Goal: Task Accomplishment & Management: Manage account settings

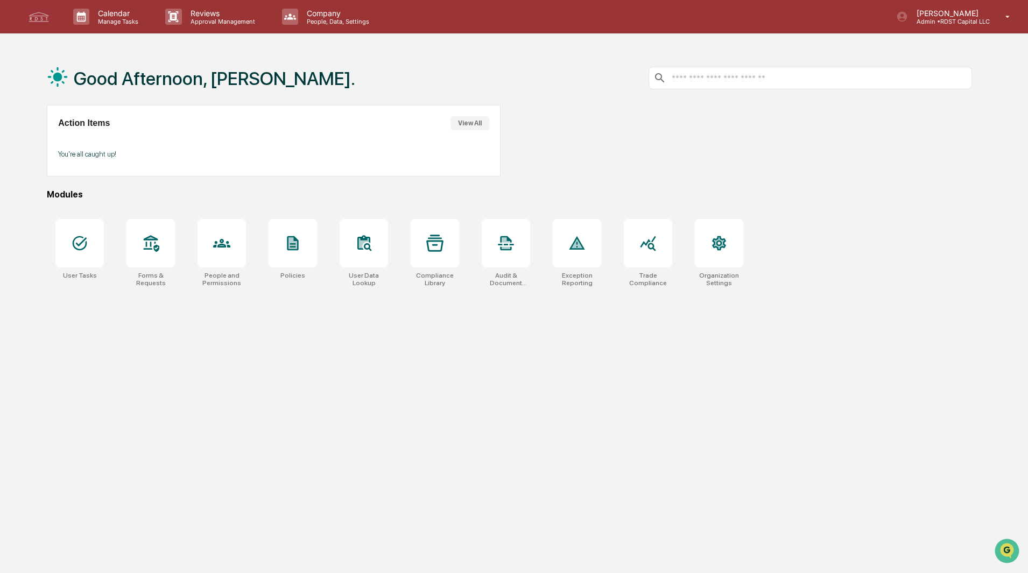
click at [437, 348] on div "Good Afternoon, [PERSON_NAME]. Action Items View All You're all caught up! Modu…" at bounding box center [510, 337] width 958 height 573
click at [316, 15] on p "Company" at bounding box center [336, 13] width 76 height 9
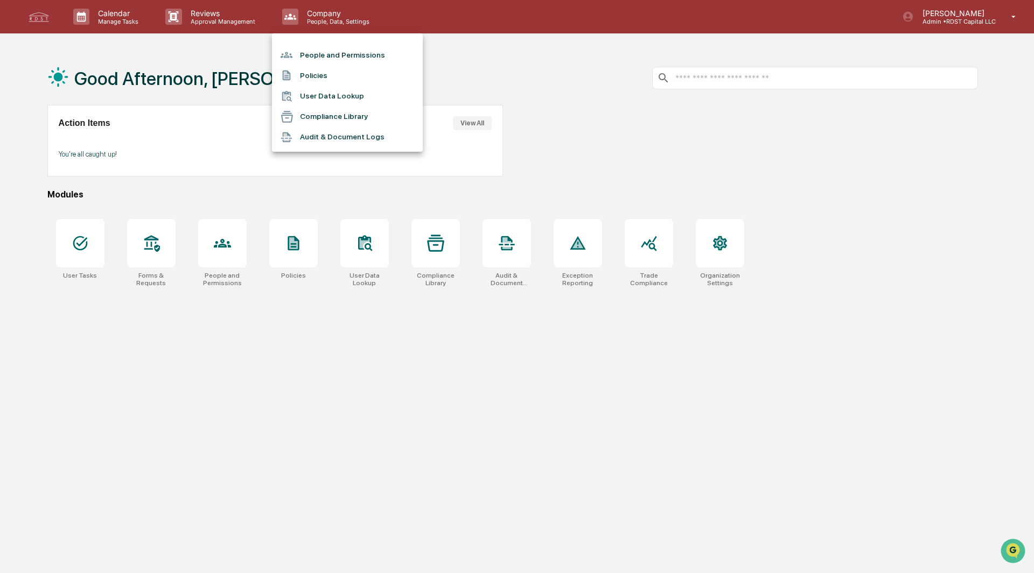
click at [321, 56] on li "People and Permissions" at bounding box center [347, 55] width 151 height 20
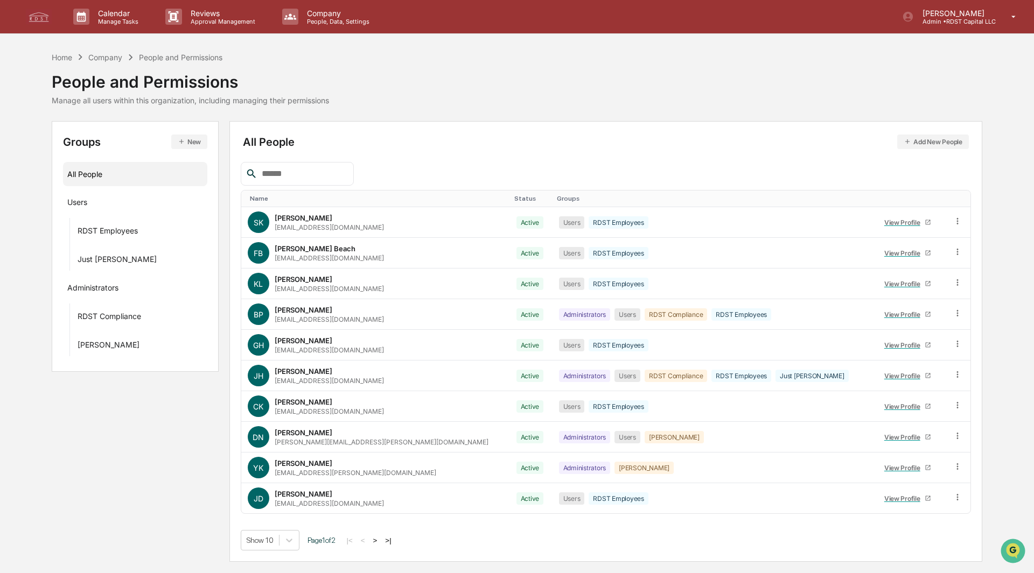
click at [952, 466] on icon at bounding box center [957, 467] width 10 height 10
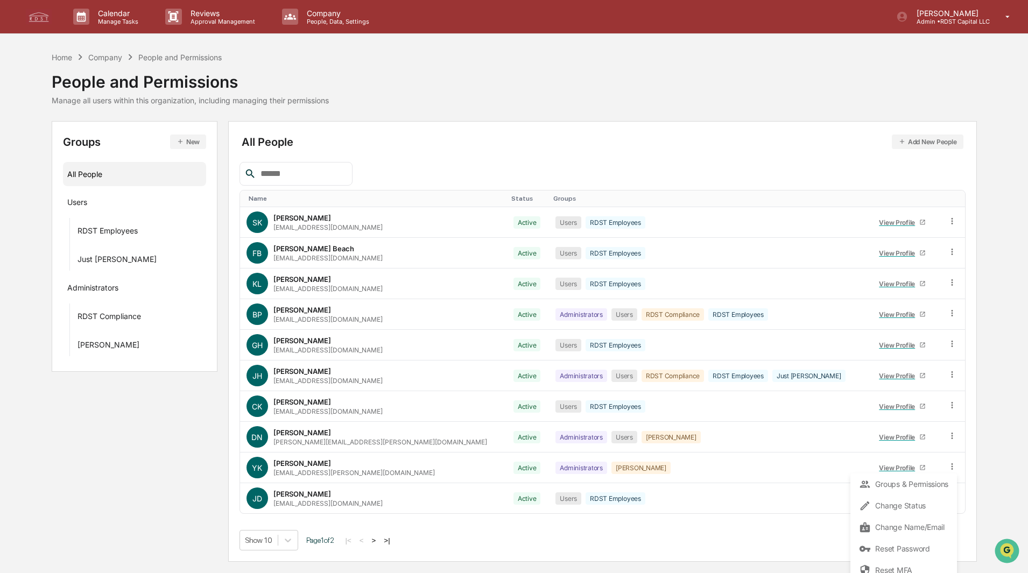
click at [927, 498] on div "Change Status" at bounding box center [904, 506] width 107 height 22
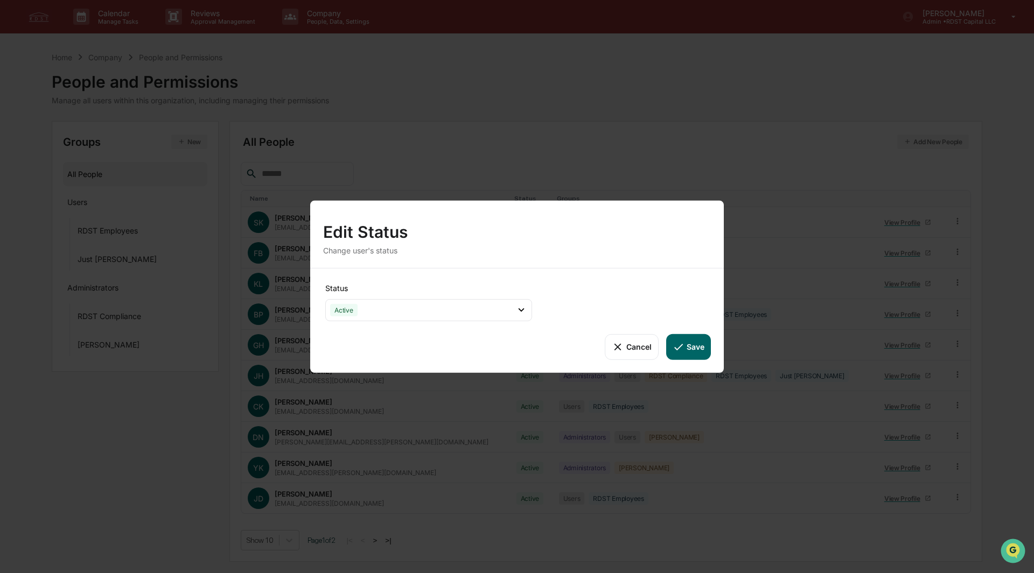
click at [515, 312] on icon at bounding box center [521, 310] width 12 height 12
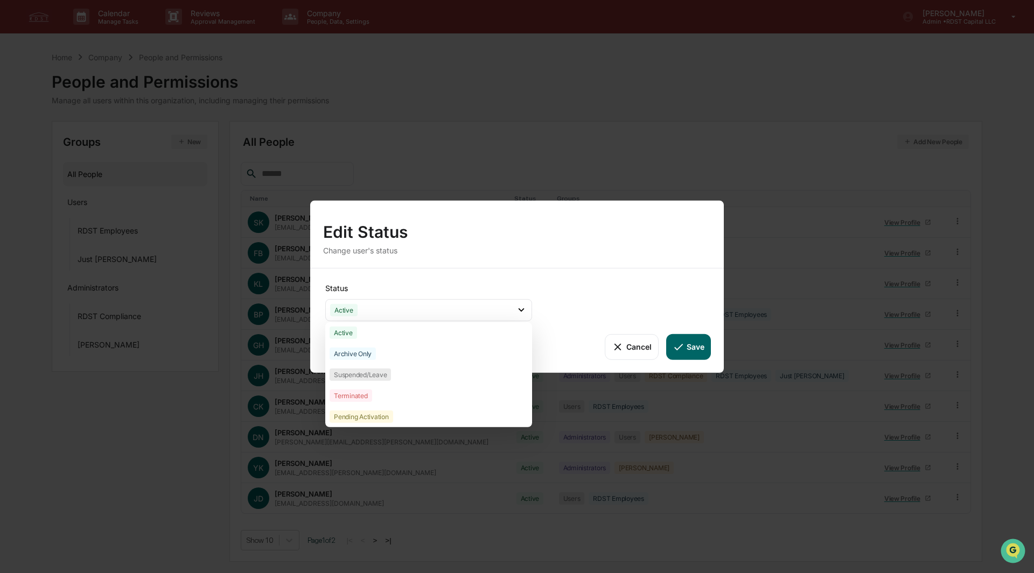
click at [628, 348] on button "Cancel" at bounding box center [631, 347] width 53 height 26
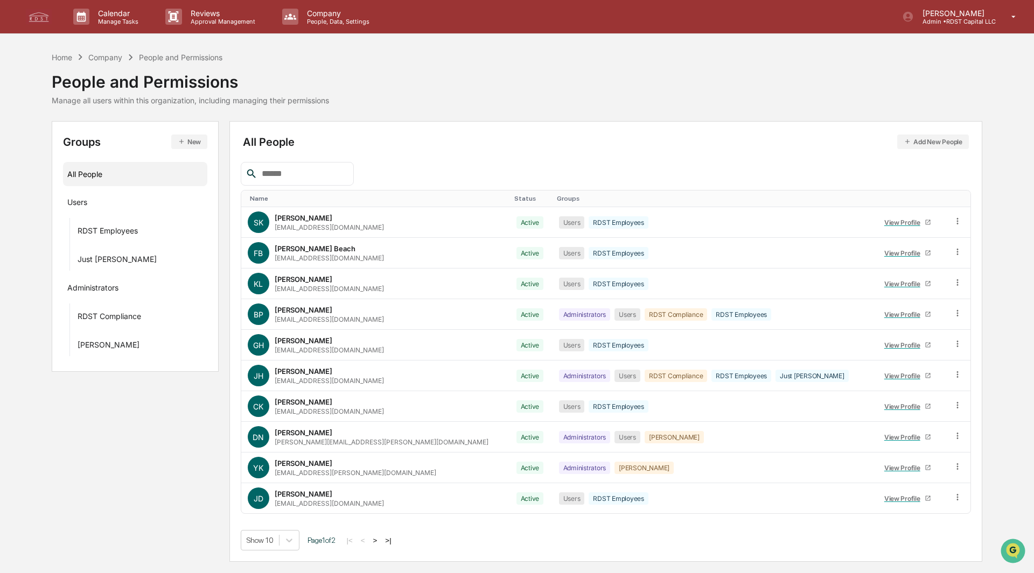
click at [121, 445] on div "Groups New All People Users RDST Employees Just [PERSON_NAME] Administrators RD…" at bounding box center [517, 341] width 930 height 441
click at [317, 469] on div "[EMAIL_ADDRESS][PERSON_NAME][DOMAIN_NAME]" at bounding box center [356, 473] width 162 height 8
click at [884, 466] on div "View Profile" at bounding box center [904, 468] width 40 height 8
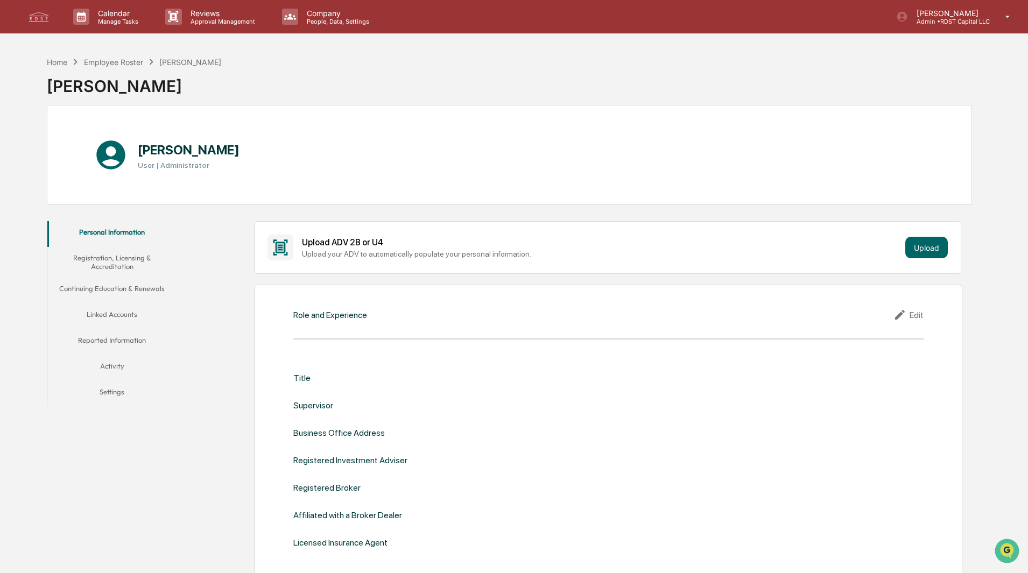
click at [103, 58] on div "Employee Roster" at bounding box center [113, 62] width 59 height 9
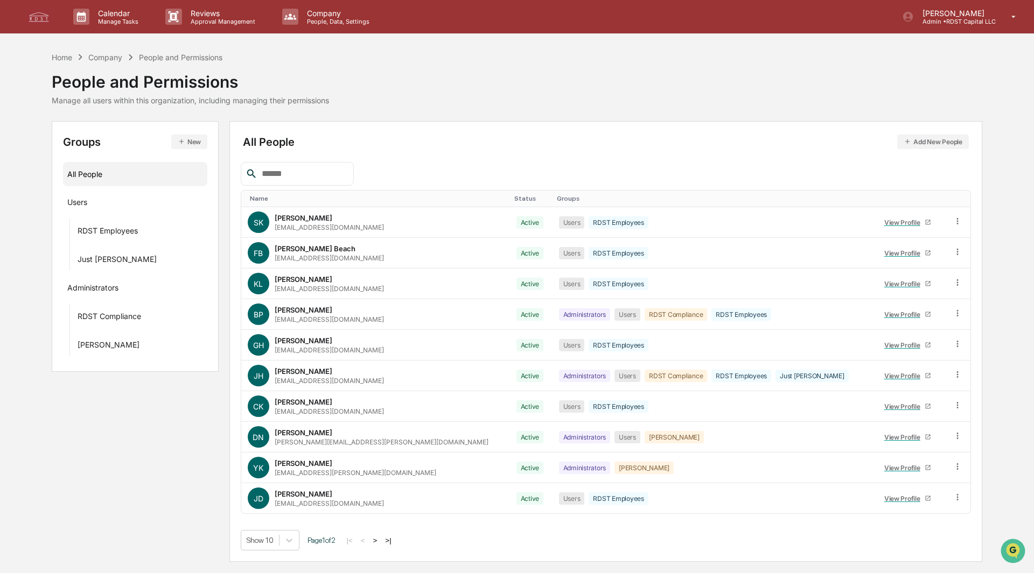
drag, startPoint x: 411, startPoint y: 72, endPoint x: 375, endPoint y: 62, distance: 37.2
click at [411, 72] on div "Home Company People and Permissions People and Permissions Manage all users wit…" at bounding box center [517, 78] width 930 height 54
